Goal: Task Accomplishment & Management: Manage account settings

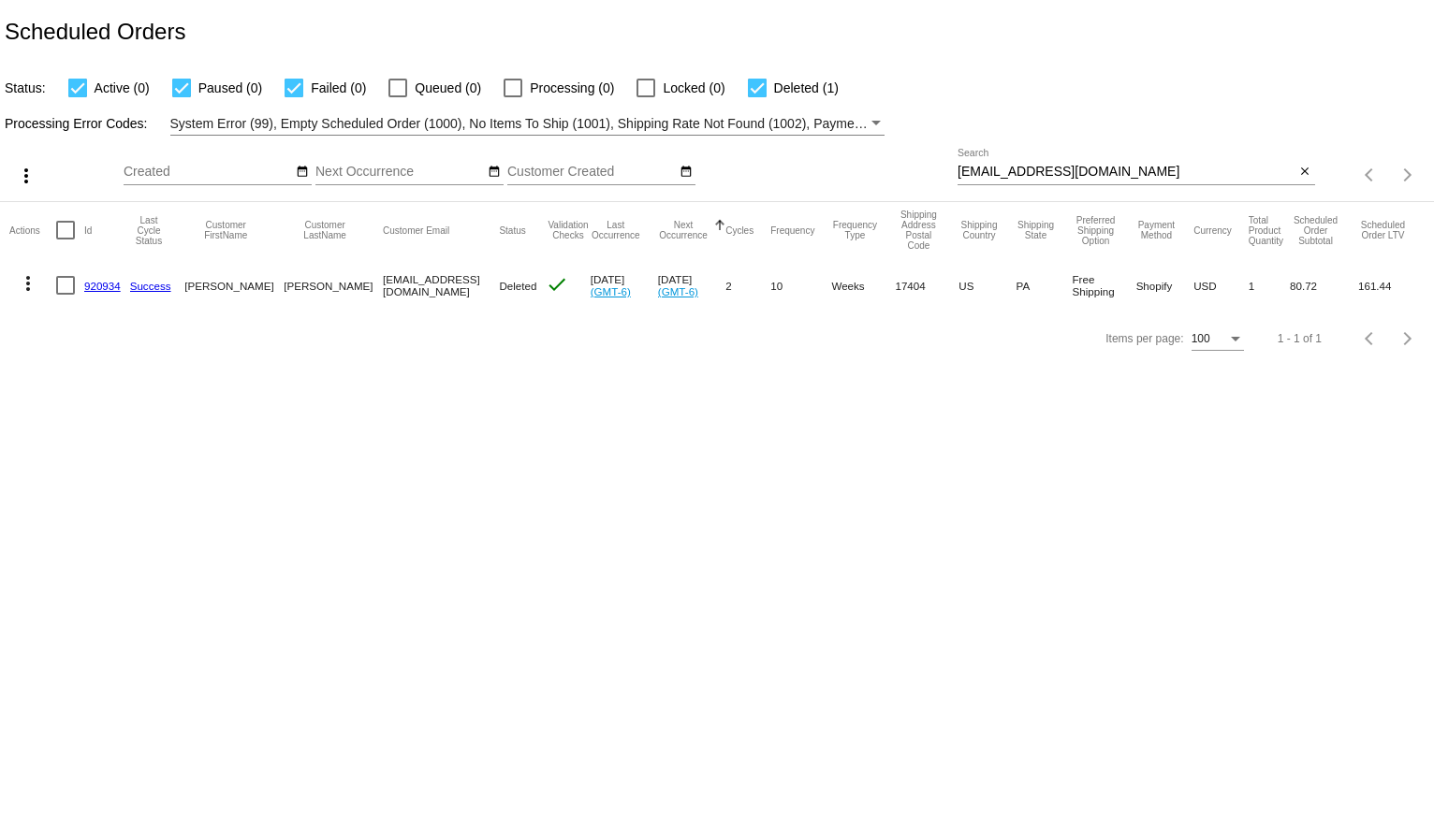
click at [1036, 174] on input "[EMAIL_ADDRESS][DOMAIN_NAME]" at bounding box center [1126, 172] width 337 height 15
paste input "[EMAIL_ADDRESS]"
type input "[EMAIL_ADDRESS][DOMAIN_NAME]"
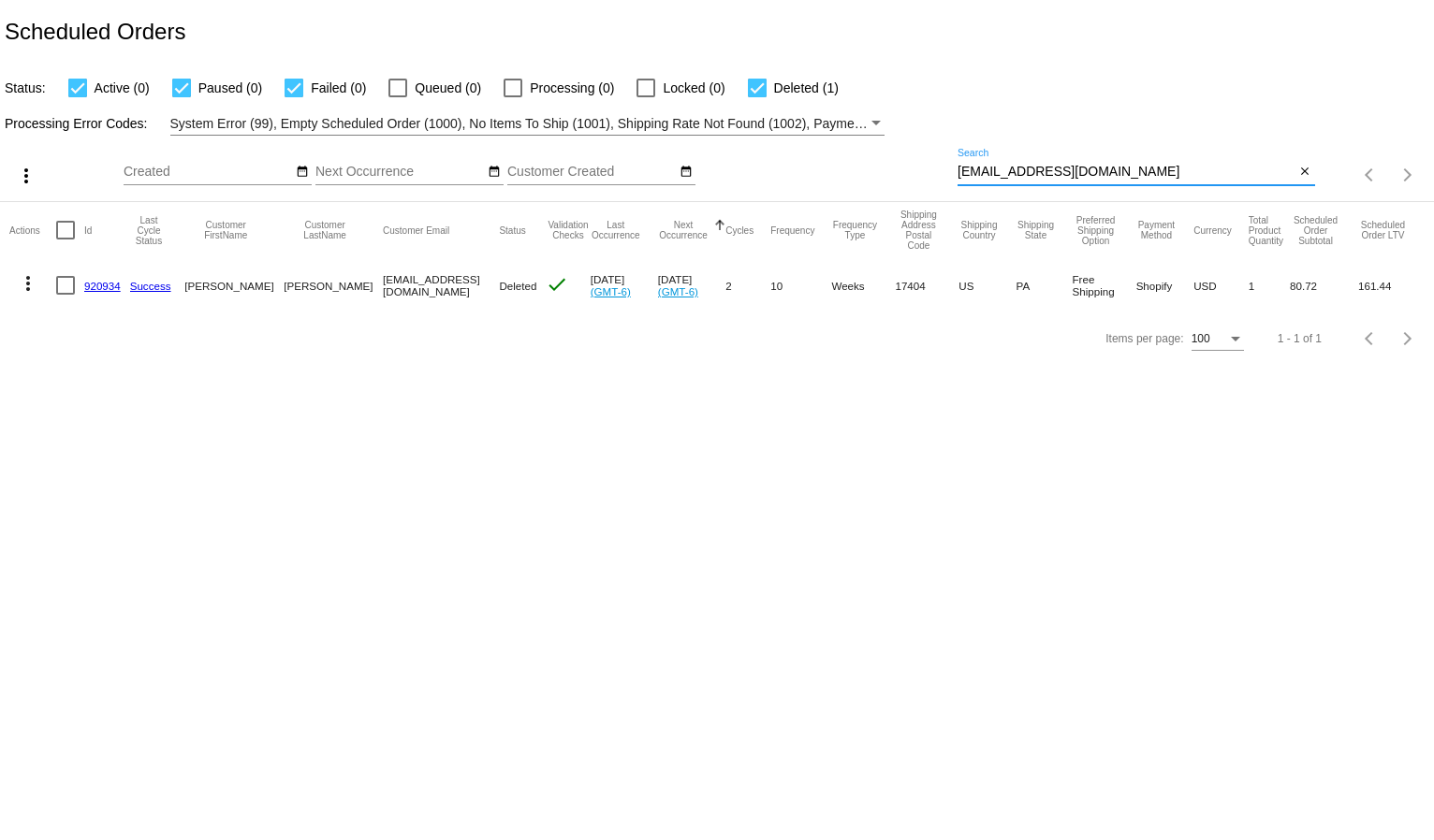
click at [1072, 94] on div "Status: Active (0) Paused (0) Failed (0) Queued (0) Processing (0) Locked (0) D…" at bounding box center [717, 82] width 1434 height 36
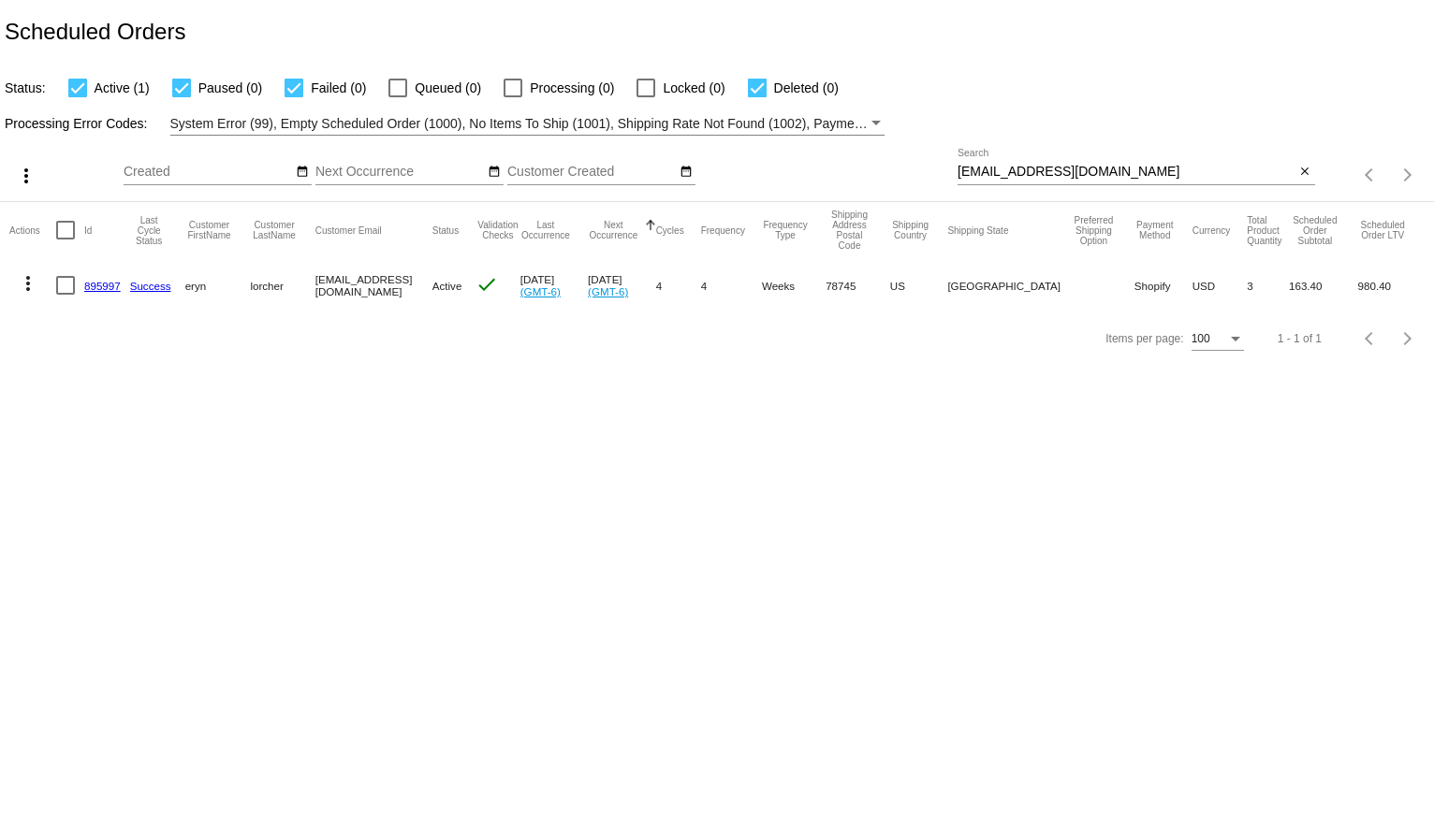
click at [1153, 172] on input "[EMAIL_ADDRESS][DOMAIN_NAME]" at bounding box center [1126, 172] width 337 height 15
click at [538, 430] on body "Scheduled Orders Status: Active (1) Paused (0) Failed (0) Queued (0) Processing…" at bounding box center [717, 420] width 1434 height 840
click at [18, 283] on mat-icon "more_vert" at bounding box center [28, 284] width 23 height 23
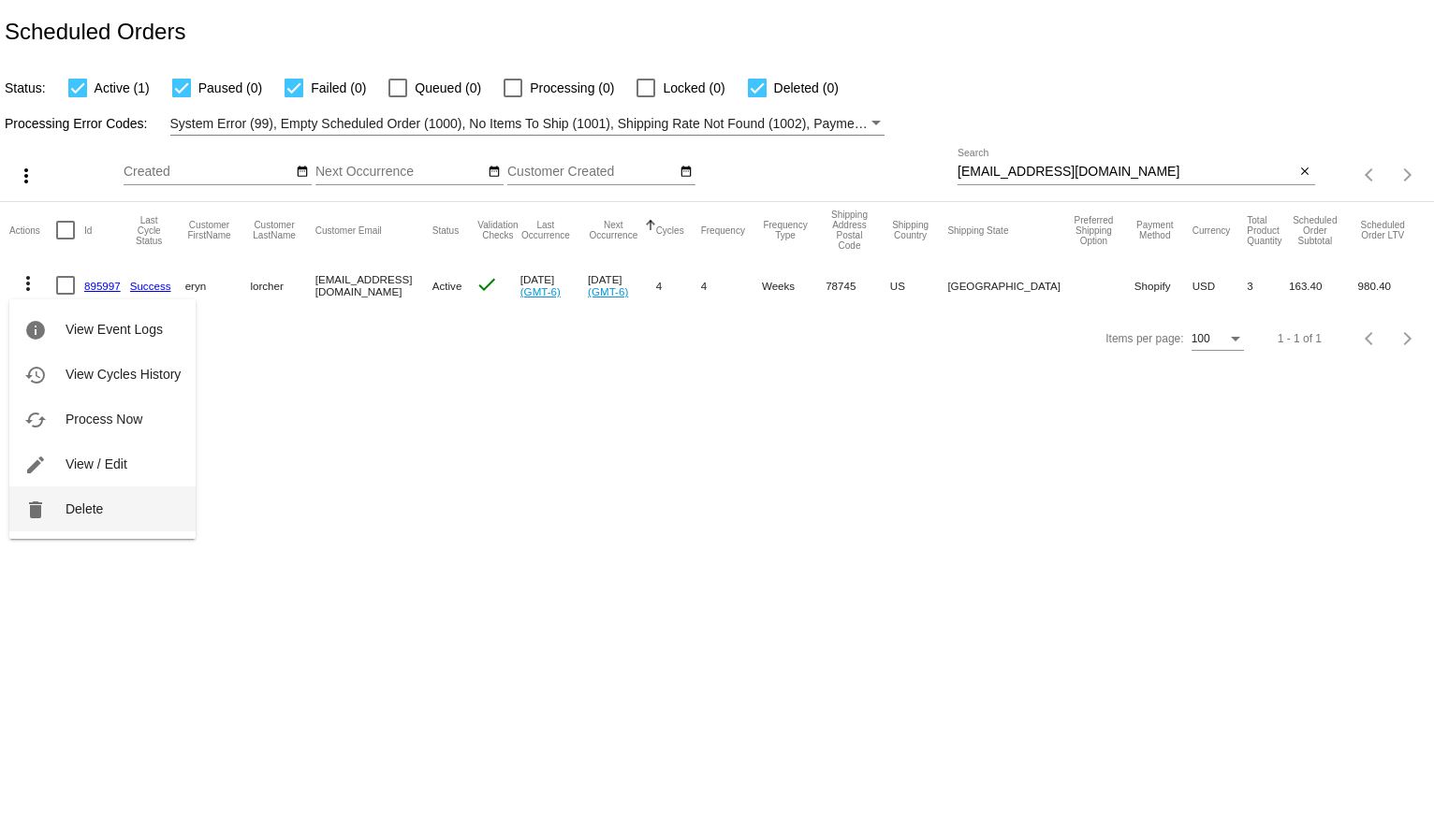
click at [82, 508] on span "Delete" at bounding box center [85, 509] width 38 height 15
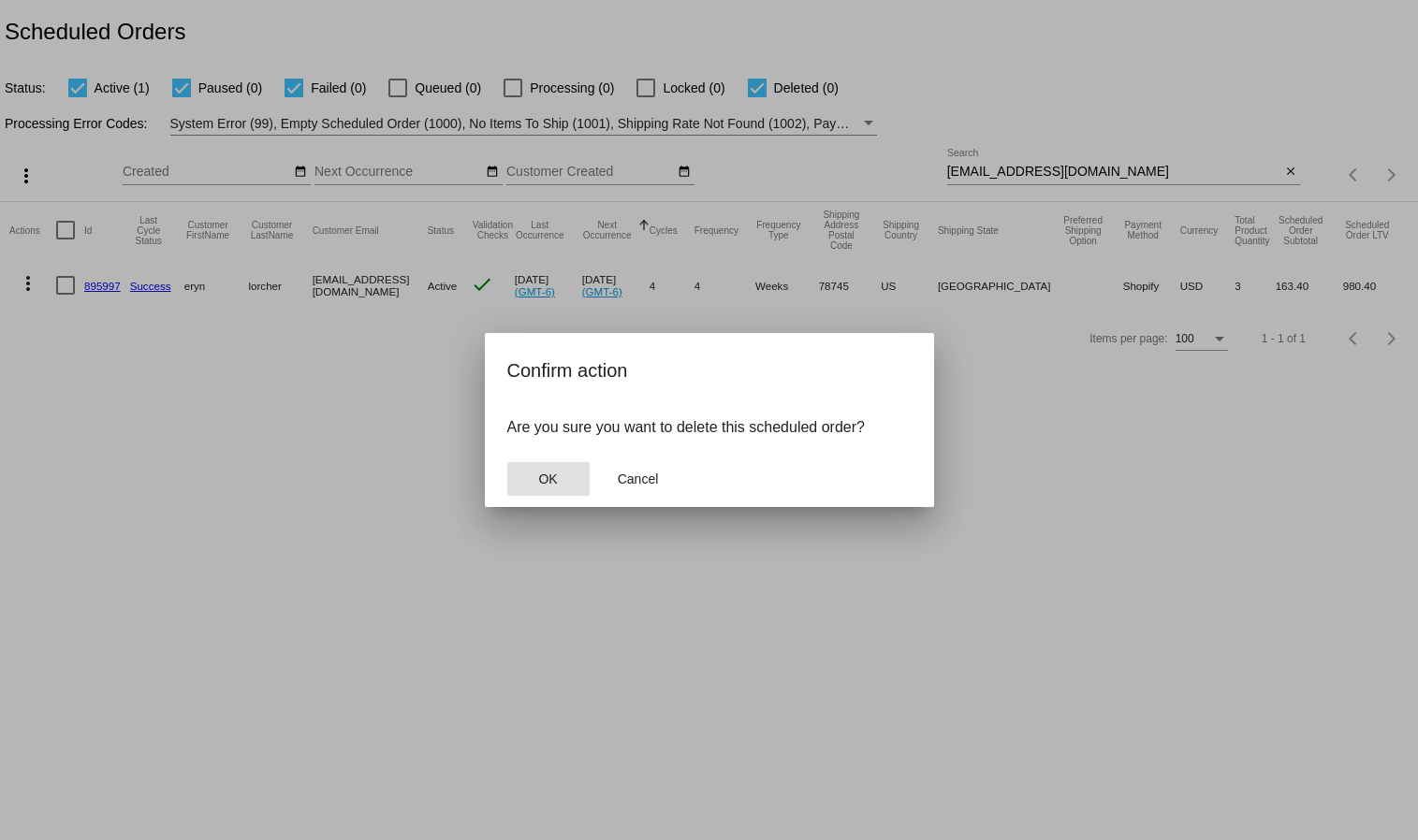
click at [567, 468] on button "OK" at bounding box center [549, 479] width 83 height 34
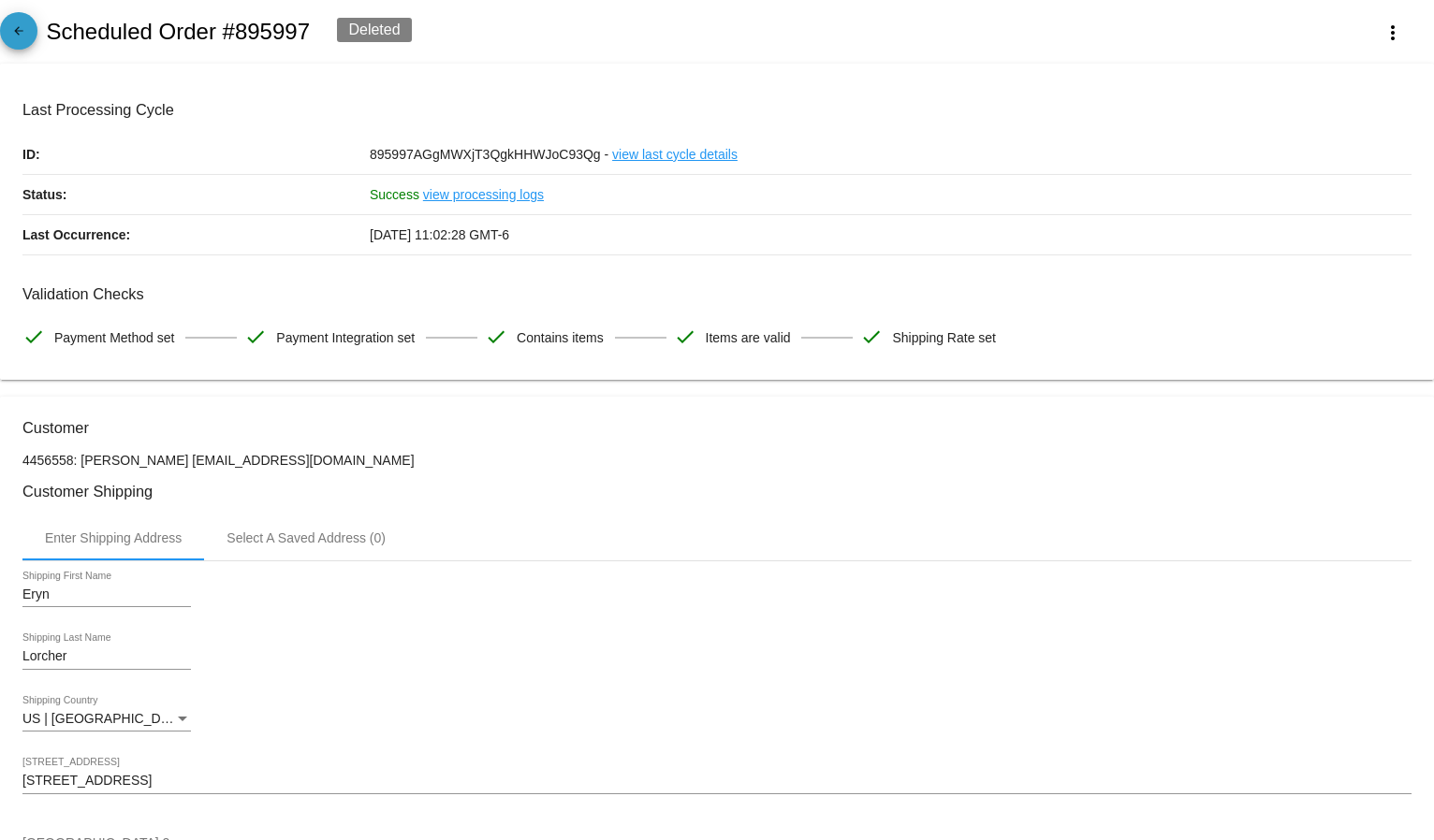
click at [1, 32] on link "arrow_back" at bounding box center [19, 31] width 38 height 38
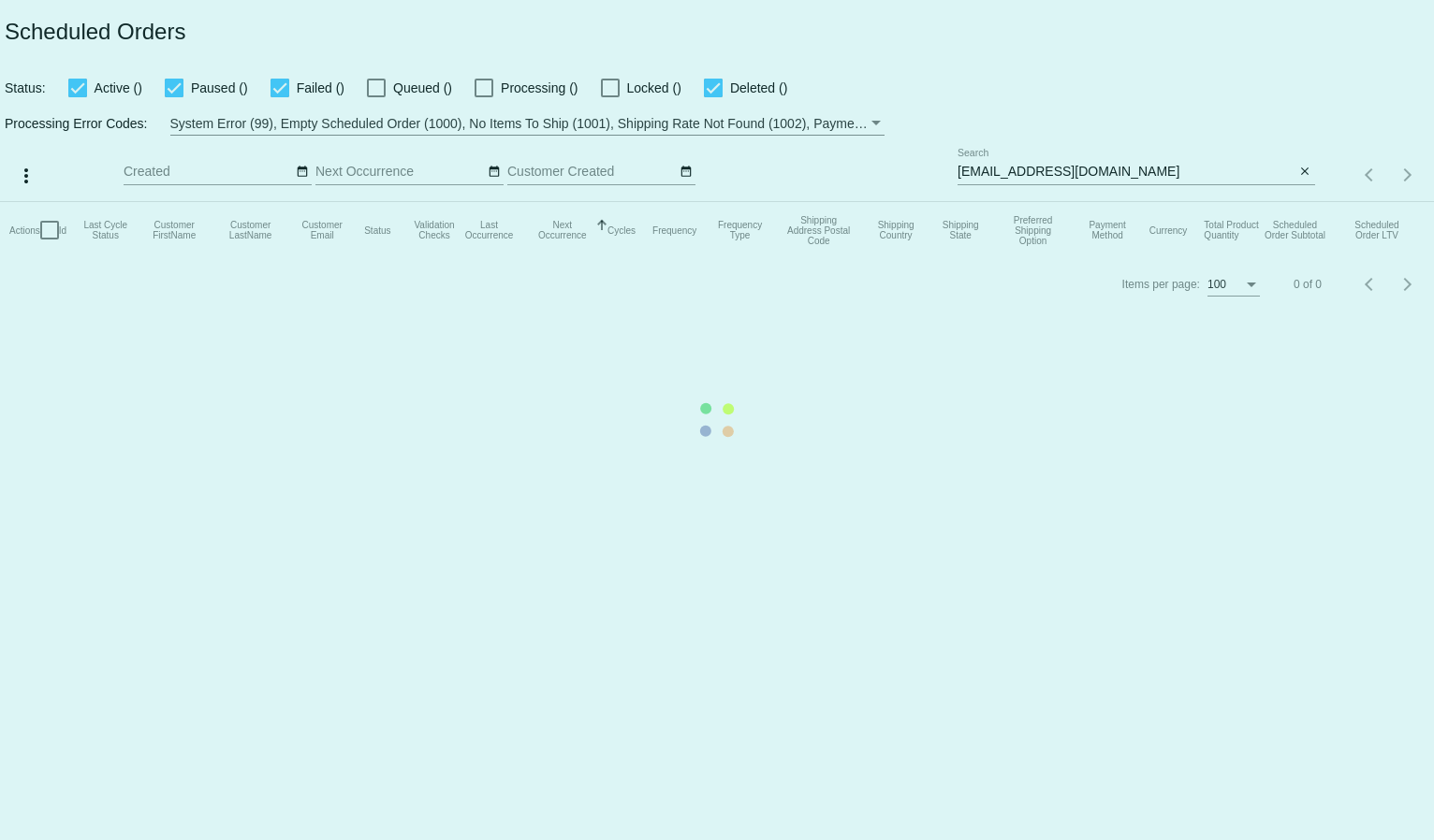
click at [999, 202] on mat-table "Actions Id Last Cycle Status Customer FirstName Customer LastName Customer Emai…" at bounding box center [717, 230] width 1434 height 56
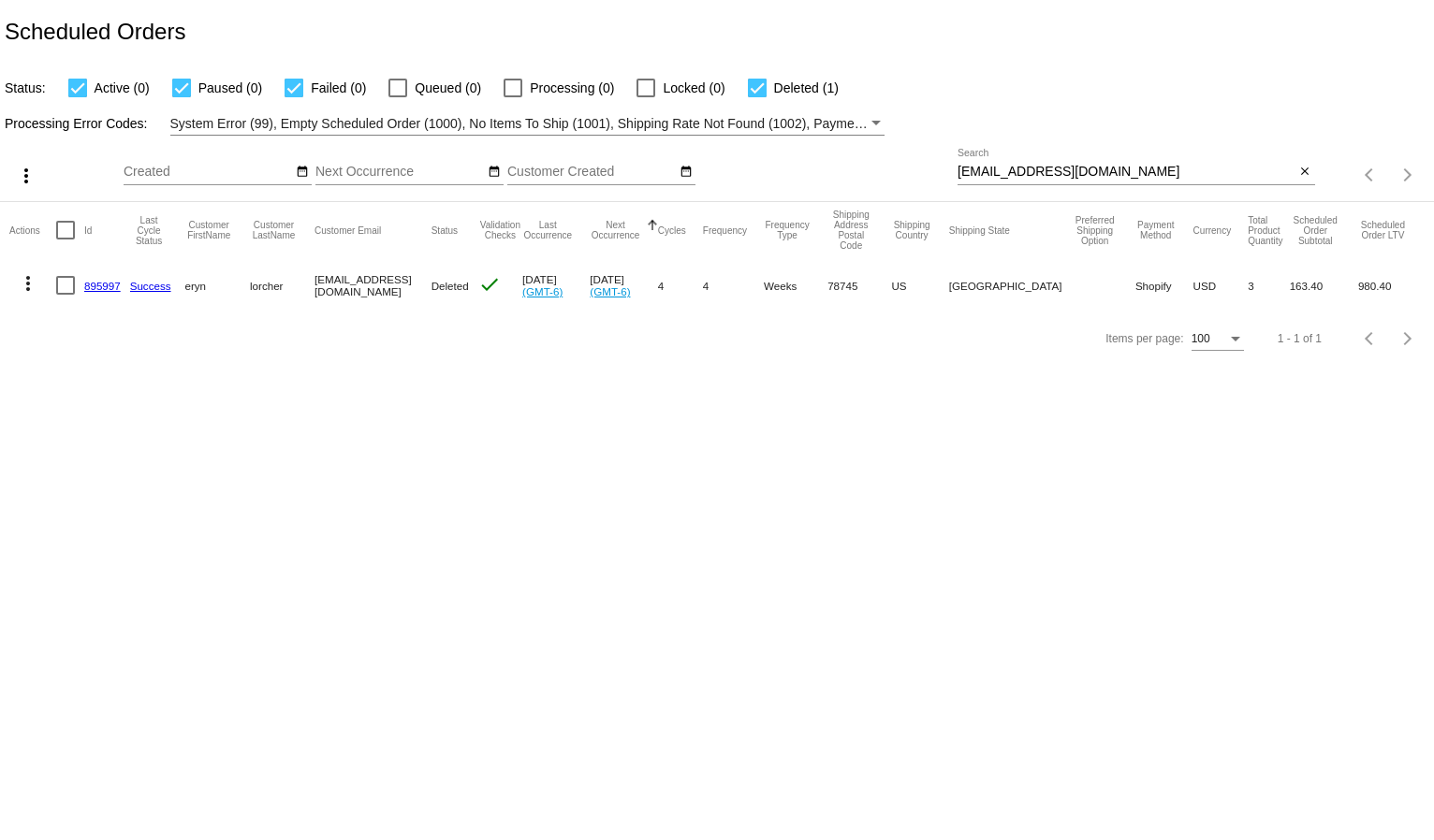
click at [1023, 163] on div "erynlorcher@gmail.com Search" at bounding box center [1126, 166] width 337 height 37
click at [1031, 166] on input "[EMAIL_ADDRESS][DOMAIN_NAME]" at bounding box center [1126, 172] width 337 height 15
click at [1113, 202] on mat-table "Actions Id Last Cycle Status Customer FirstName Customer LastName Customer Emai…" at bounding box center [717, 257] width 1434 height 111
